Goal: Find specific page/section: Find specific page/section

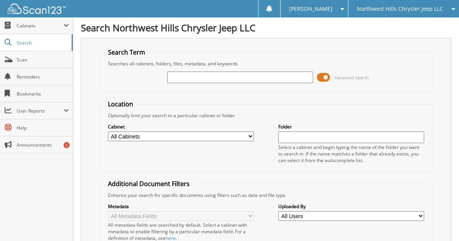
click at [195, 82] on input "text" at bounding box center [240, 78] width 146 height 12
type input "[PERSON_NAME]"
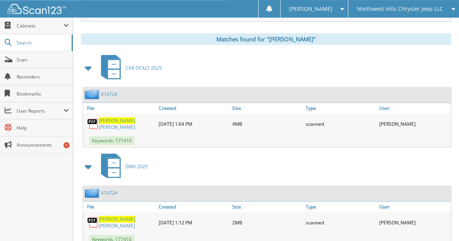
scroll to position [304, 0]
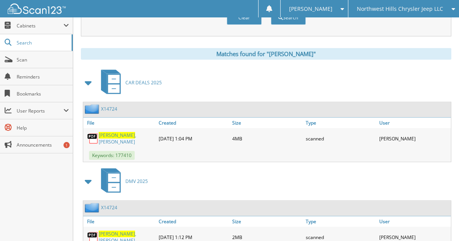
click at [109, 112] on link "X14724" at bounding box center [109, 109] width 16 height 7
